Goal: Transaction & Acquisition: Purchase product/service

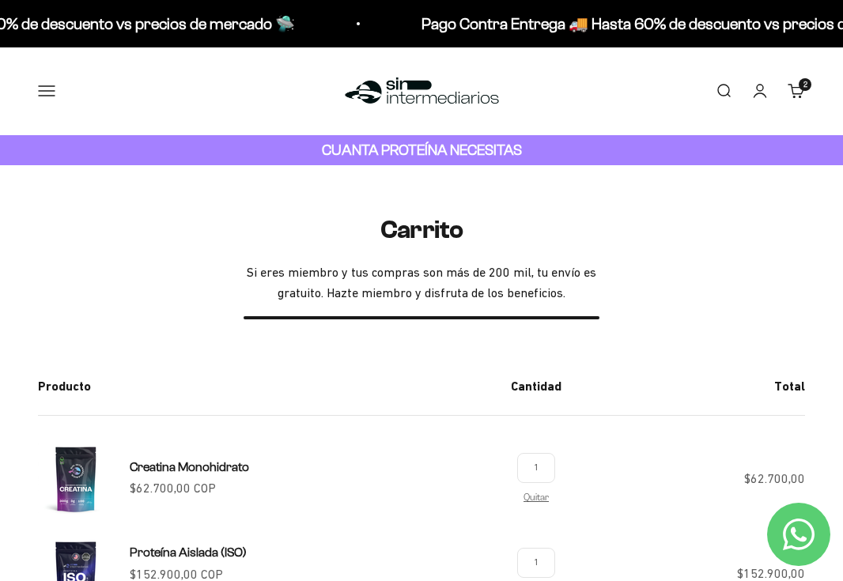
click at [49, 82] on button "Menú" at bounding box center [46, 90] width 17 height 17
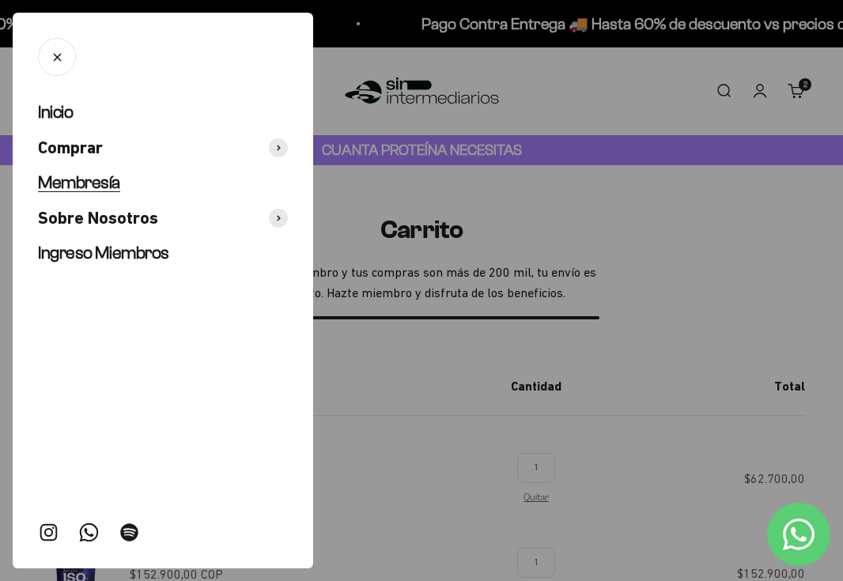
click at [104, 185] on span "Membresía" at bounding box center [79, 182] width 82 height 20
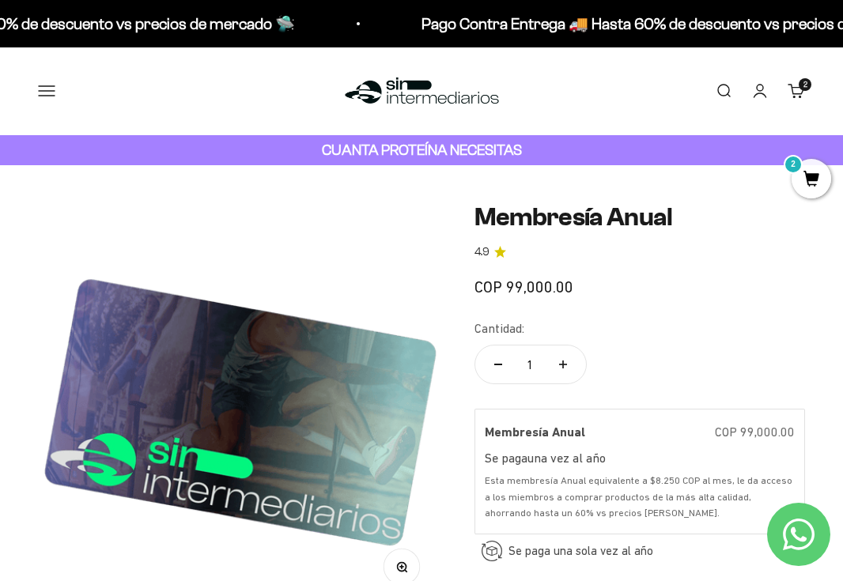
click at [756, 89] on link "Iniciar sesión" at bounding box center [759, 90] width 17 height 17
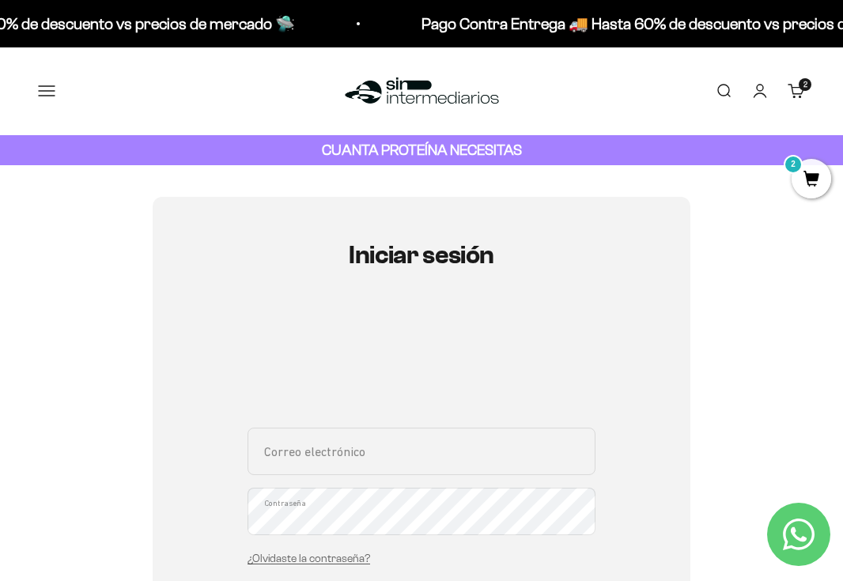
click at [329, 464] on input "Correo electrónico" at bounding box center [422, 451] width 348 height 47
type input "christian.cadenaf@gmail.com"
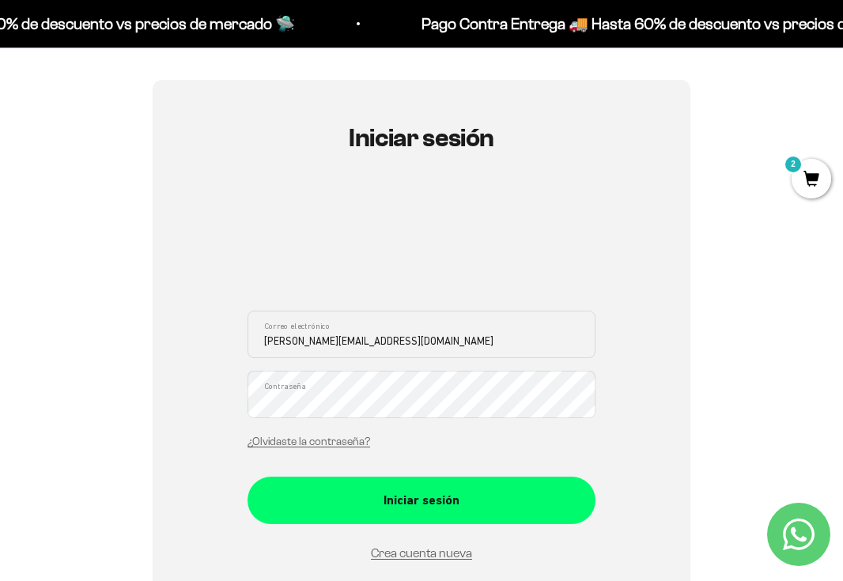
scroll to position [148, 0]
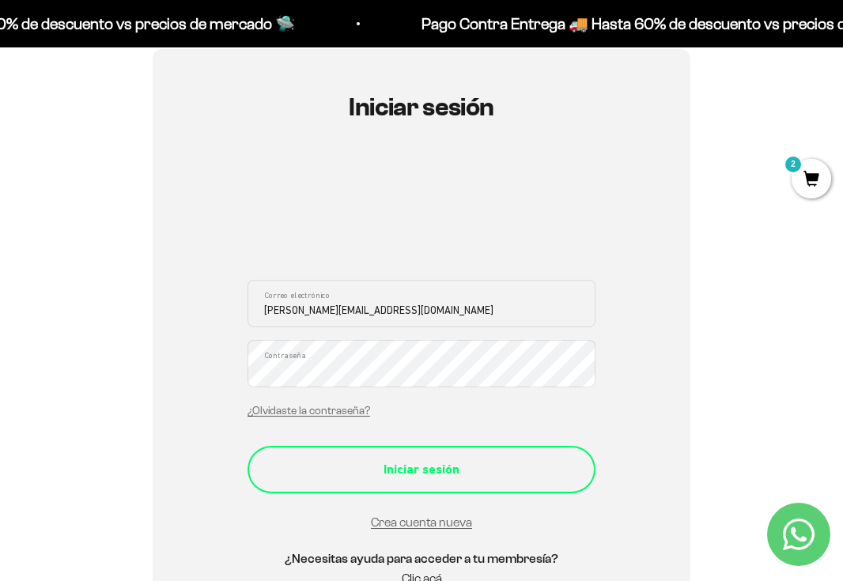
click at [365, 476] on div "Iniciar sesión" at bounding box center [421, 469] width 285 height 21
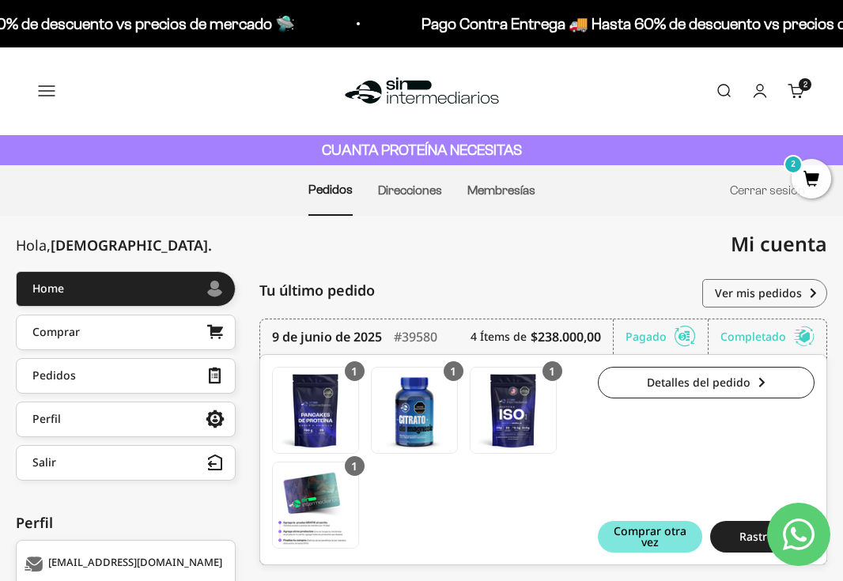
click at [47, 89] on button "Menú" at bounding box center [46, 90] width 17 height 17
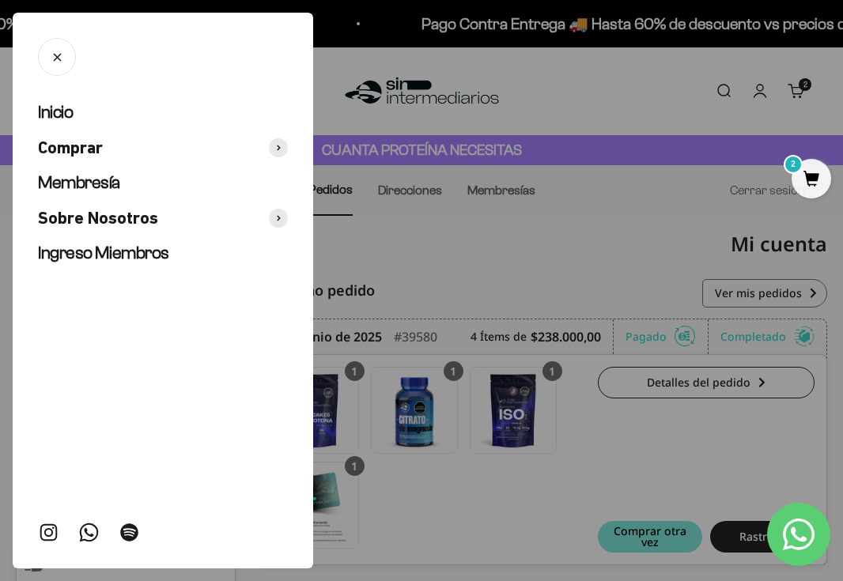
click at [526, 213] on div at bounding box center [421, 290] width 843 height 581
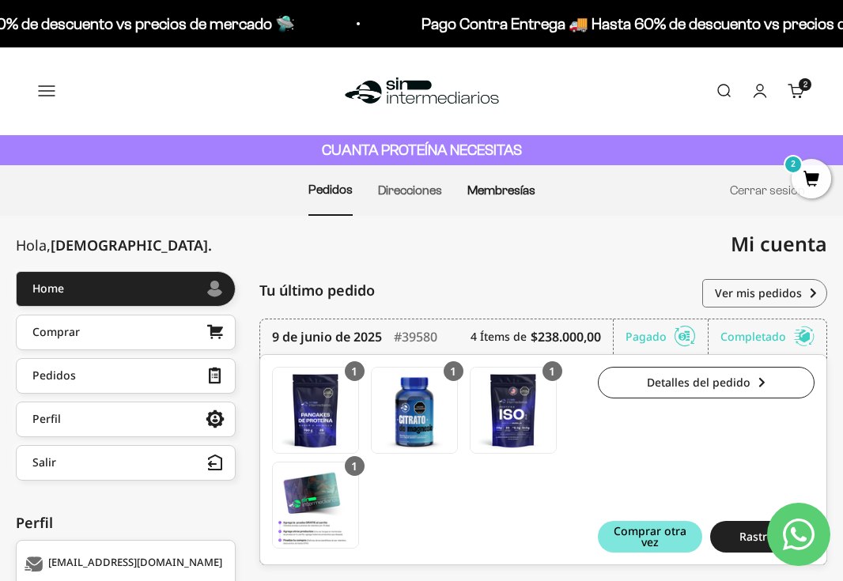
click at [511, 195] on link "Membresías" at bounding box center [501, 189] width 68 height 13
click at [489, 190] on link "Membresías" at bounding box center [501, 189] width 68 height 13
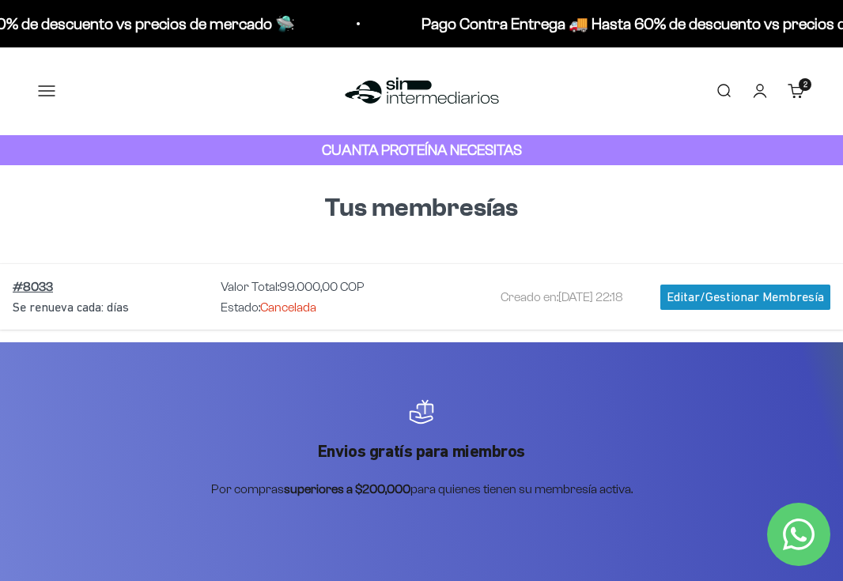
scroll to position [53, 0]
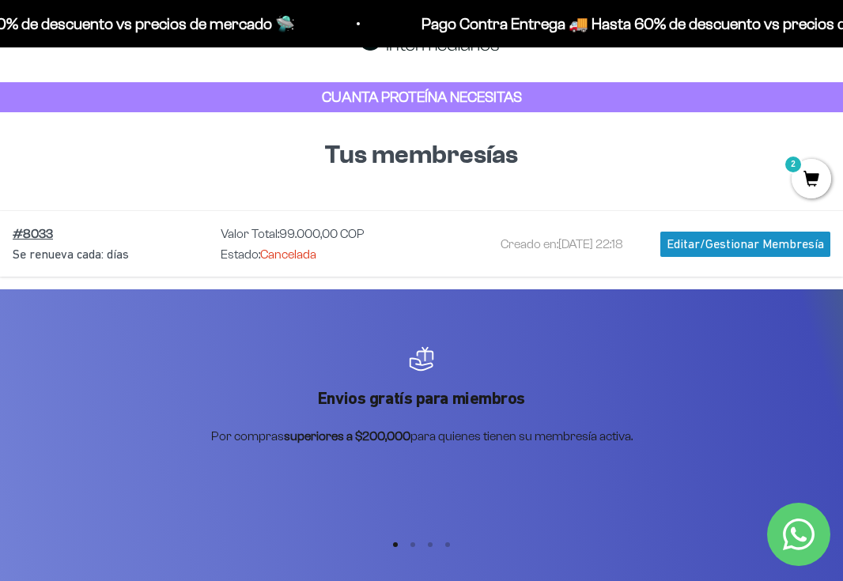
click at [698, 241] on div "Editar/Gestionar Membresía" at bounding box center [745, 244] width 170 height 25
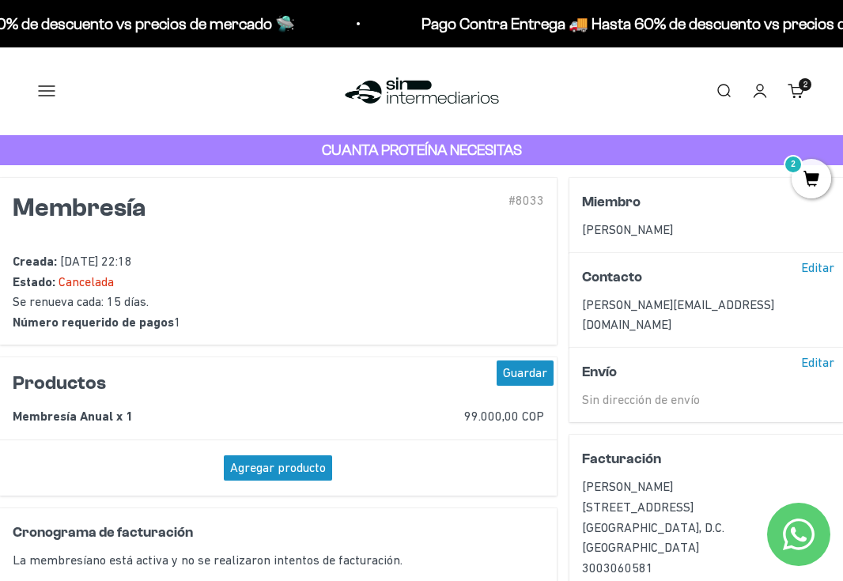
click at [38, 89] on button "Menú" at bounding box center [46, 90] width 17 height 17
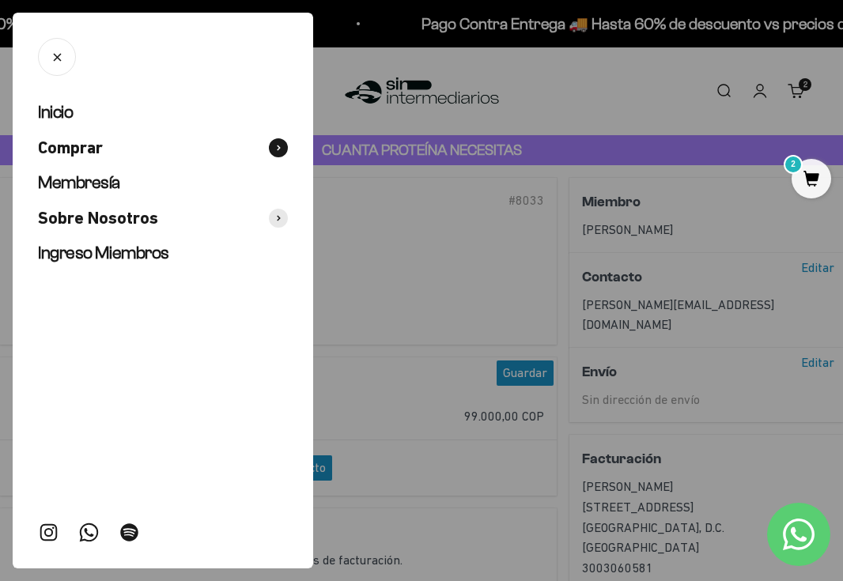
click at [79, 151] on span "Comprar" at bounding box center [70, 148] width 65 height 23
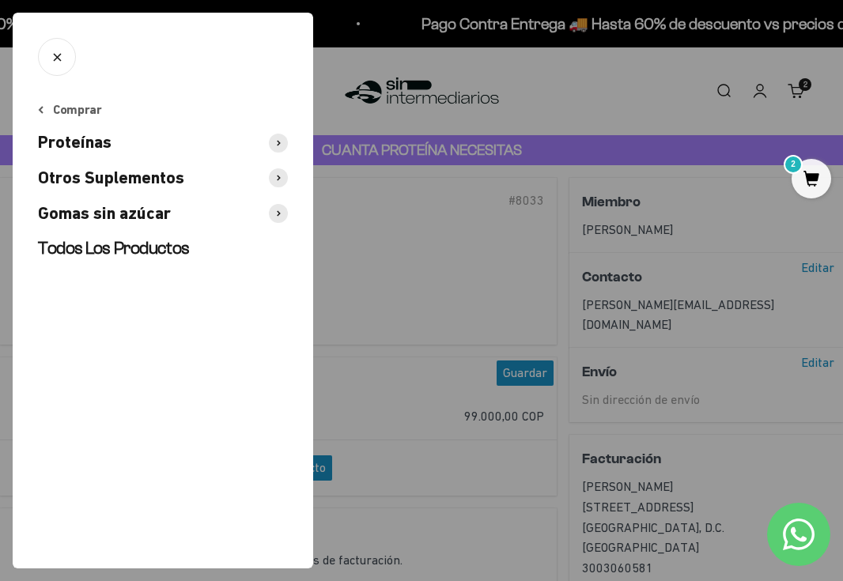
click at [273, 146] on span at bounding box center [278, 143] width 19 height 19
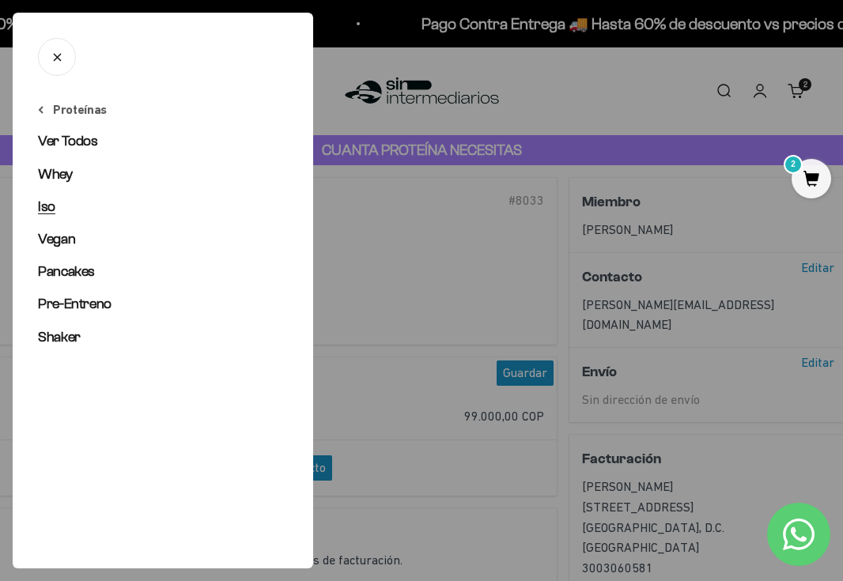
click at [51, 204] on span "Iso" at bounding box center [46, 207] width 17 height 16
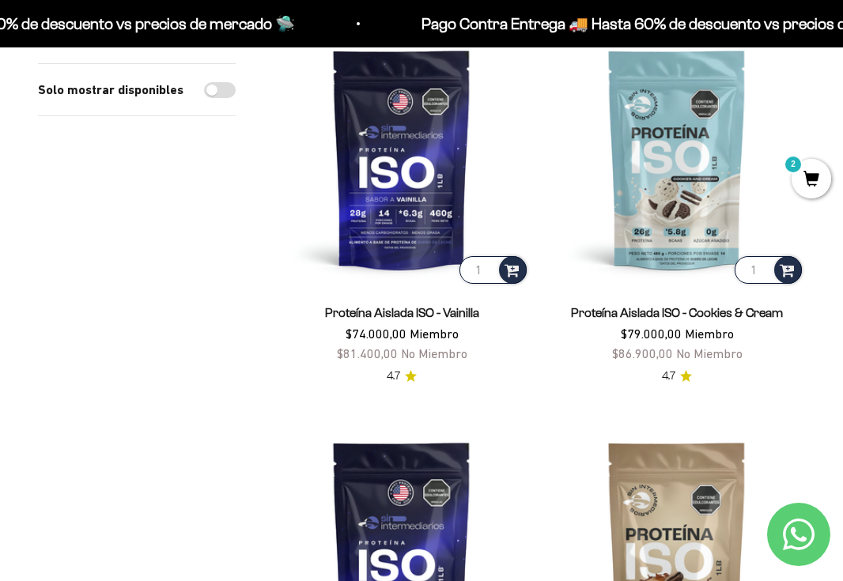
scroll to position [193, 0]
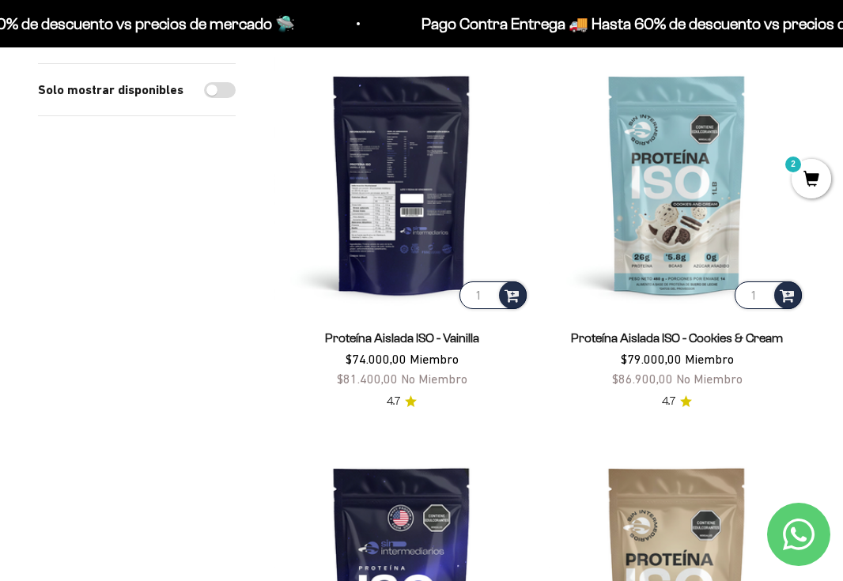
click at [422, 237] on img at bounding box center [402, 184] width 256 height 256
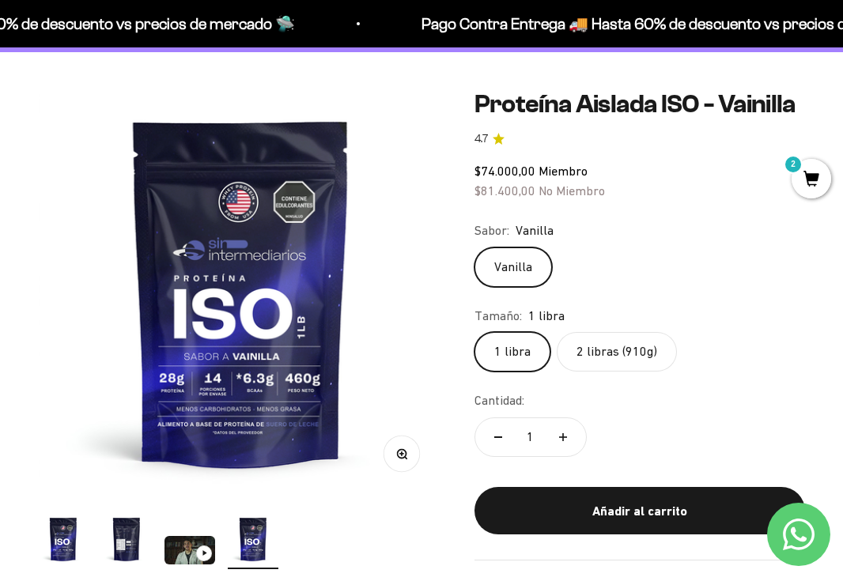
click at [620, 350] on label "2 libras (910g)" at bounding box center [617, 352] width 120 height 40
click at [475, 332] on input "2 libras (910g)" at bounding box center [474, 331] width 1 height 1
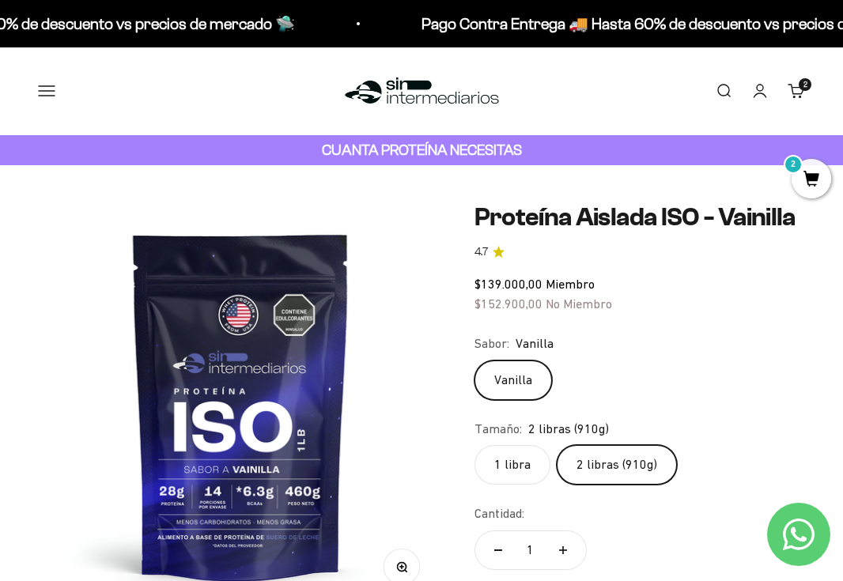
click at [806, 182] on span "2" at bounding box center [812, 179] width 40 height 40
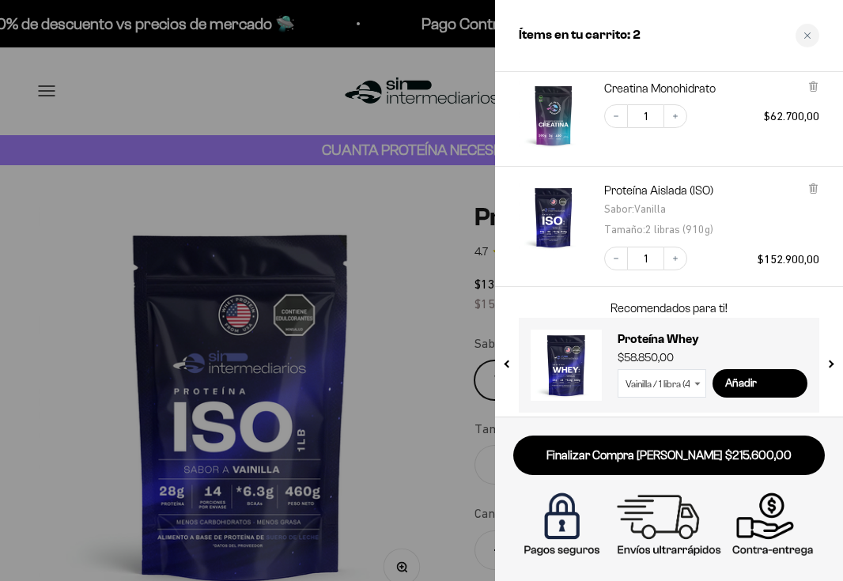
scroll to position [62, 0]
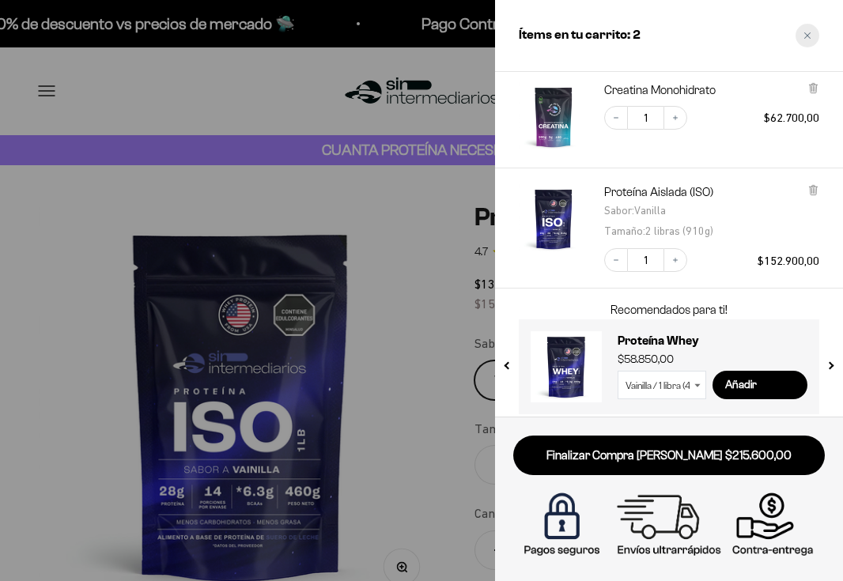
click at [802, 35] on div "Close cart" at bounding box center [808, 36] width 24 height 24
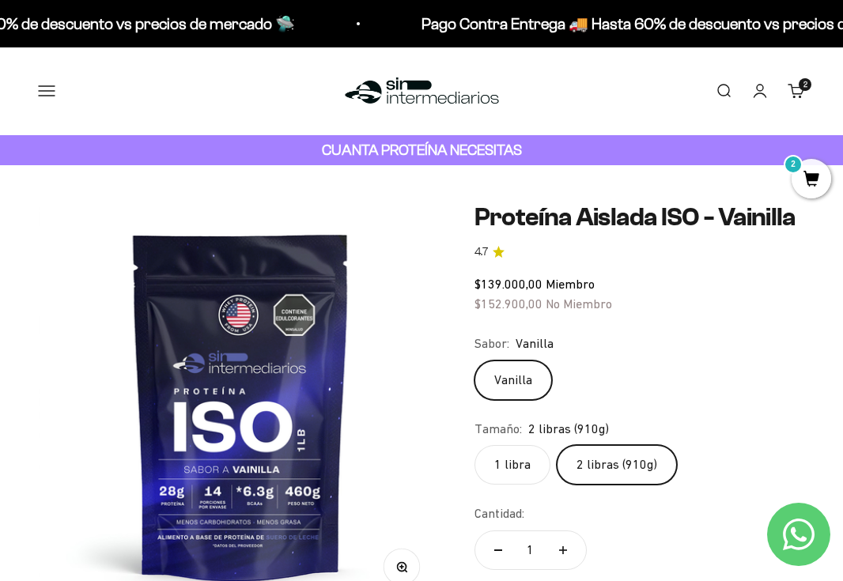
click at [758, 86] on link "Cuenta" at bounding box center [759, 90] width 17 height 17
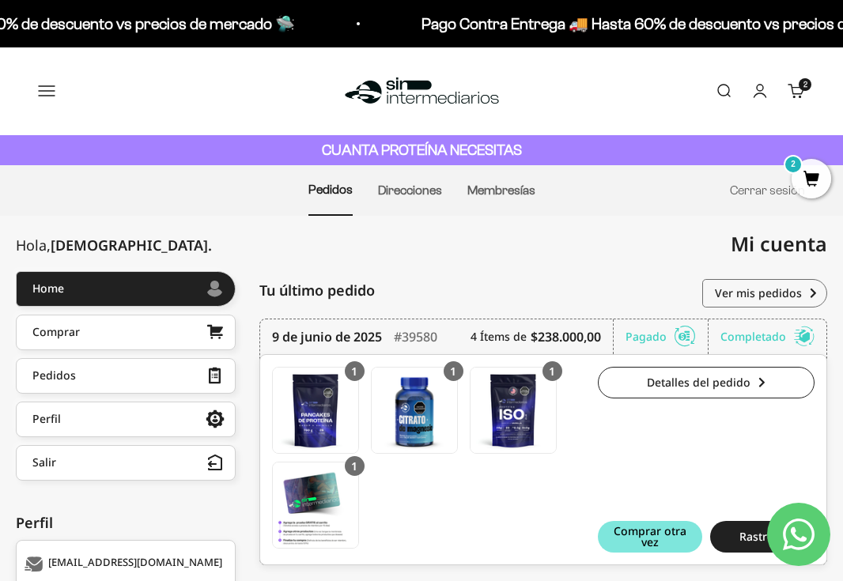
click at [804, 89] on span "2" at bounding box center [806, 85] width 4 height 8
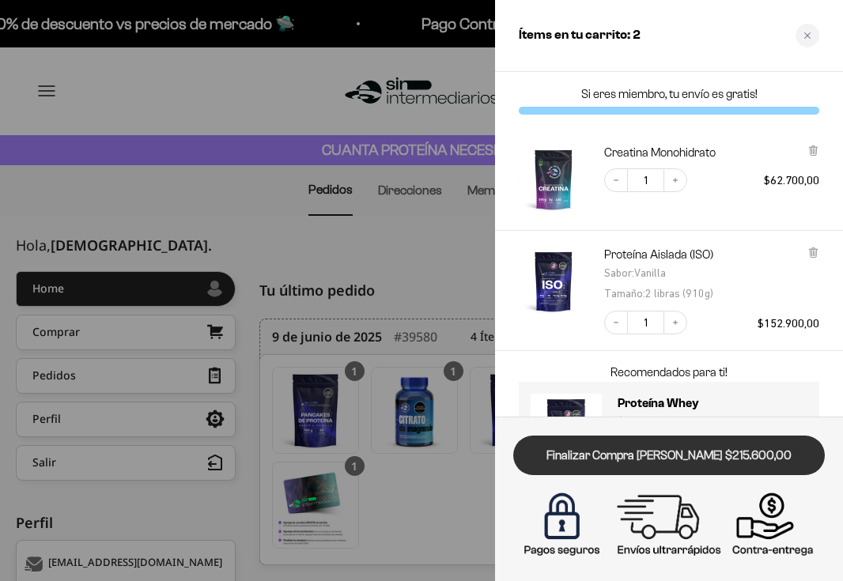
click at [669, 458] on link "Finalizar Compra [PERSON_NAME] $215.600,00" at bounding box center [669, 456] width 312 height 40
